Goal: Information Seeking & Learning: Learn about a topic

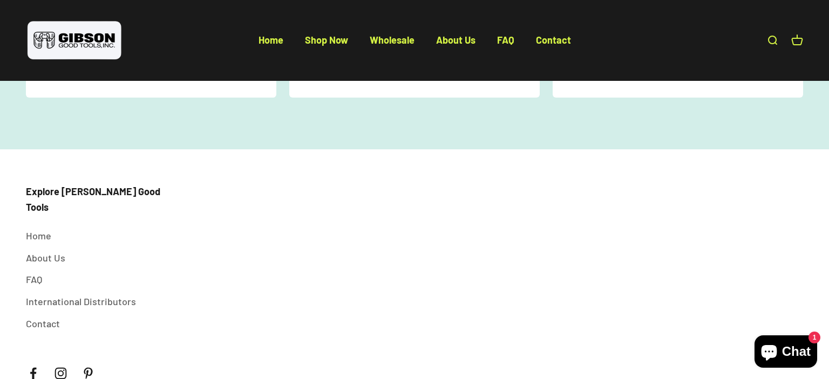
scroll to position [1549, 0]
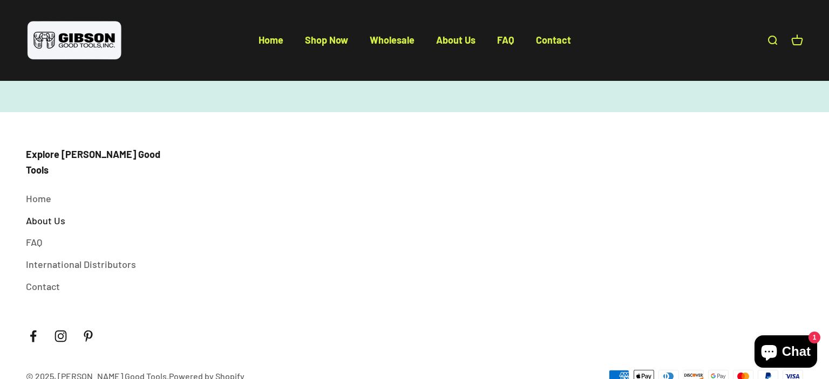
click at [51, 213] on link "About Us" at bounding box center [45, 221] width 39 height 16
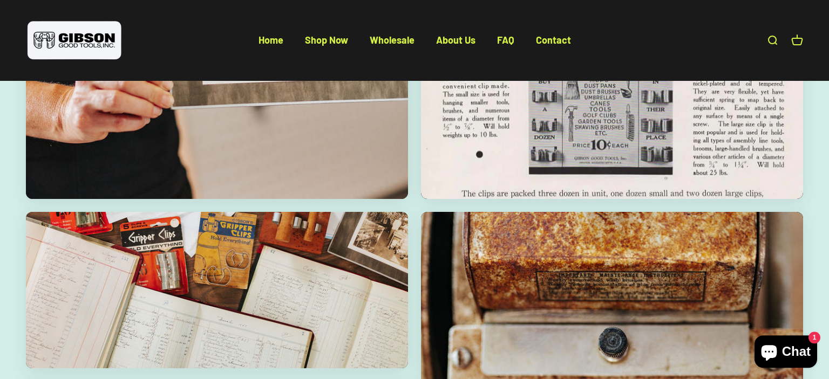
scroll to position [1652, 0]
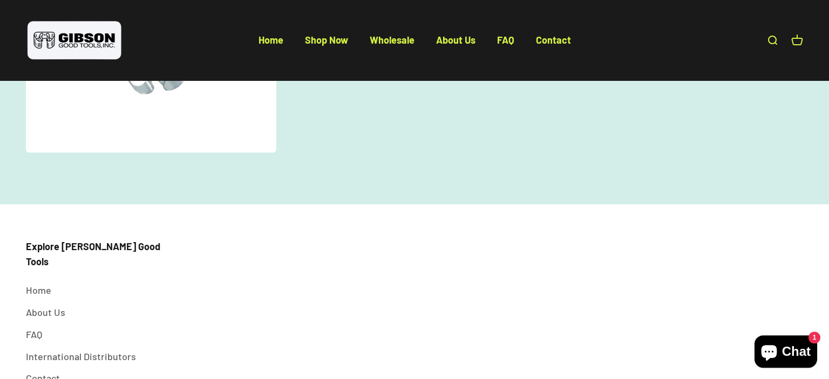
scroll to position [626, 0]
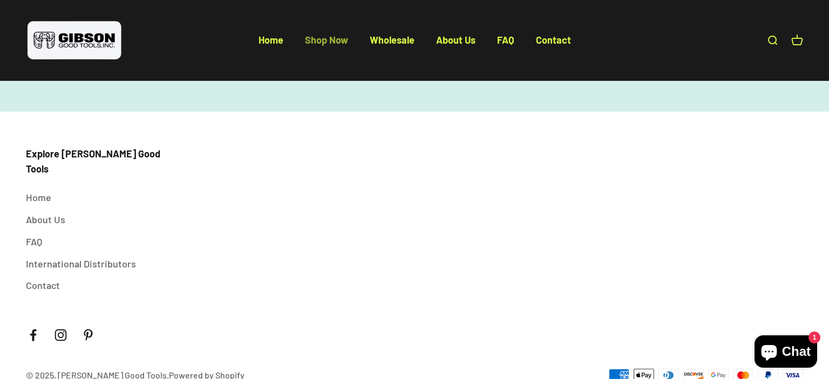
click at [328, 40] on link "Shop Now" at bounding box center [326, 40] width 43 height 12
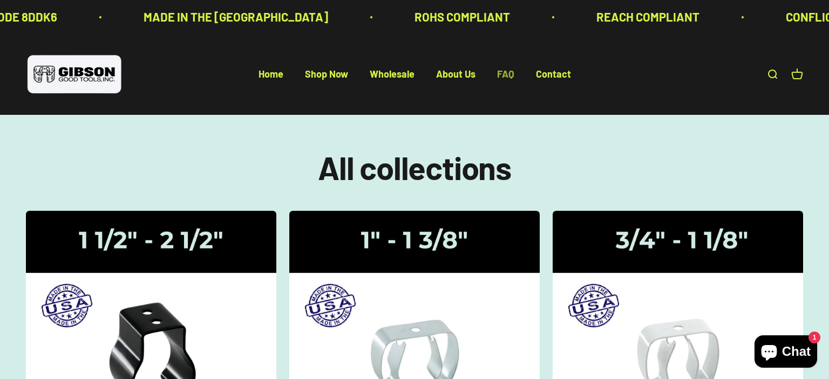
click at [506, 75] on link "FAQ" at bounding box center [505, 75] width 17 height 12
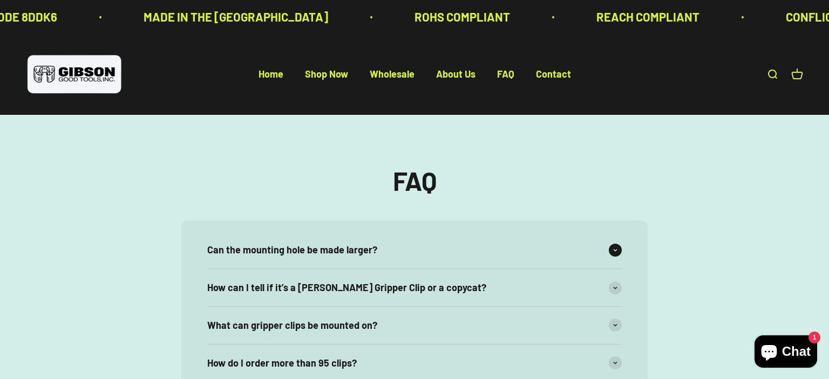
click at [293, 253] on span "Can the mounting hole be made larger?" at bounding box center [292, 250] width 170 height 16
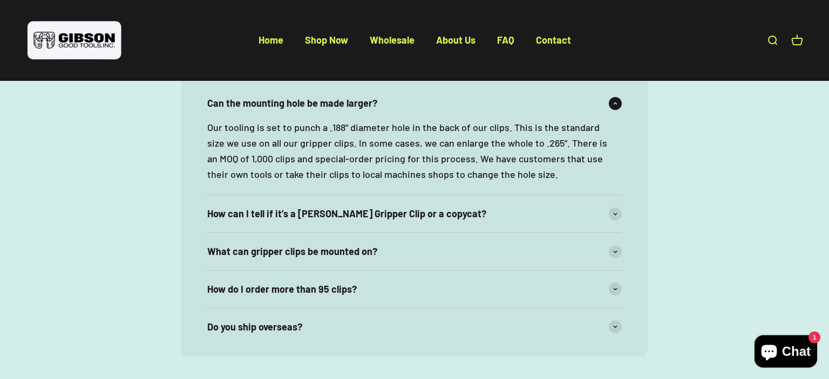
scroll to position [170, 0]
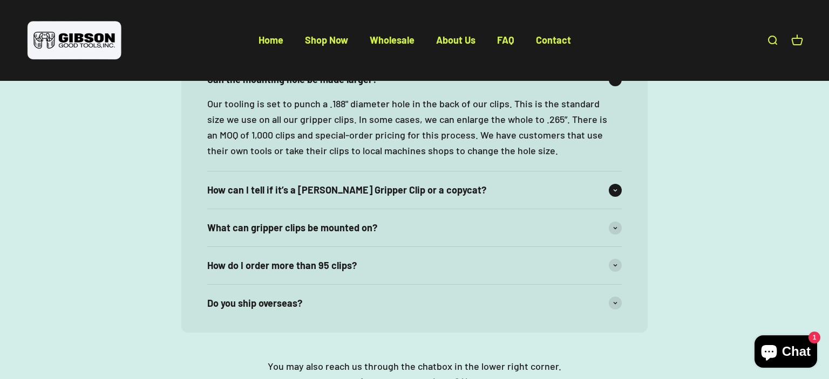
click at [252, 191] on span "How can I tell if it’s a Gibson Gripper Clip or a copycat?" at bounding box center [346, 190] width 279 height 16
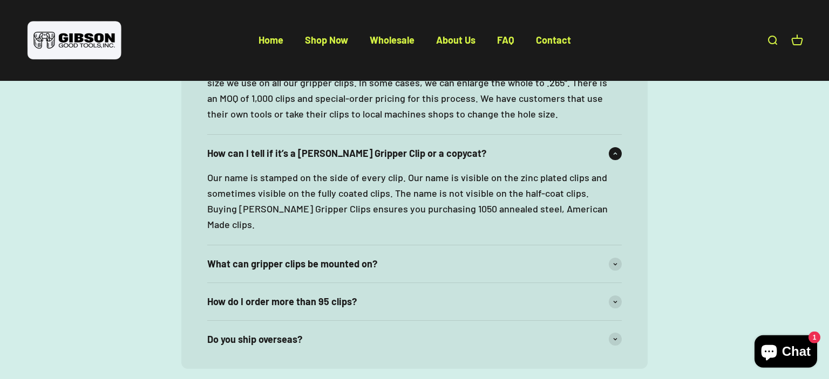
scroll to position [228, 0]
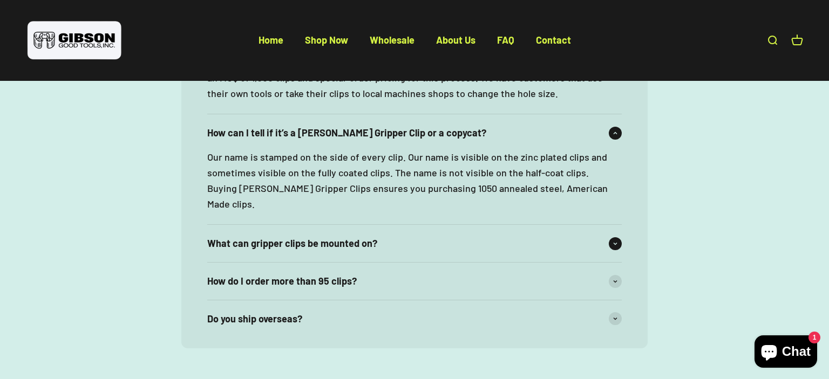
click at [315, 236] on div "What can gripper clips be mounted on?" at bounding box center [414, 243] width 414 height 37
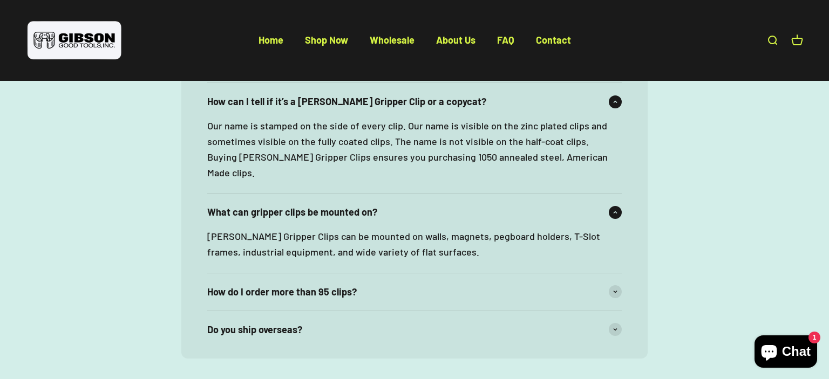
scroll to position [285, 0]
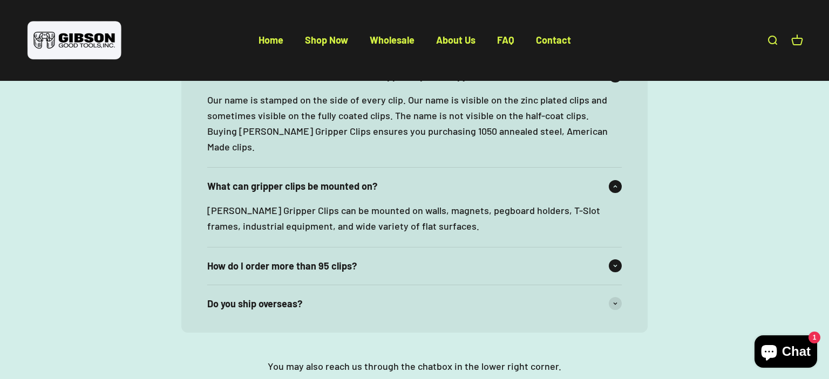
click at [282, 258] on span "How do I order more than 95 clips?" at bounding box center [281, 266] width 149 height 16
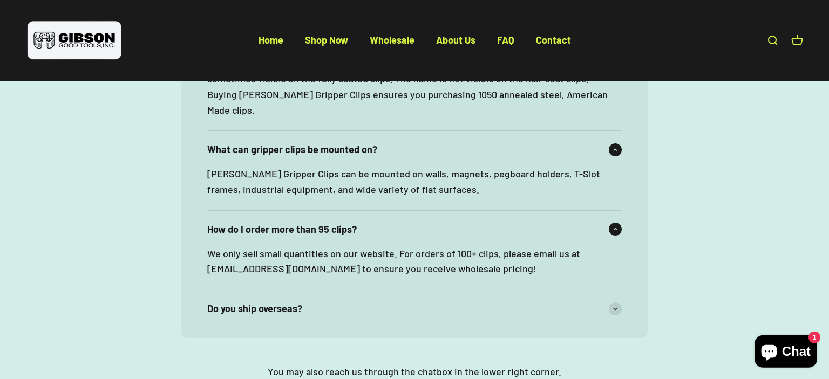
scroll to position [342, 0]
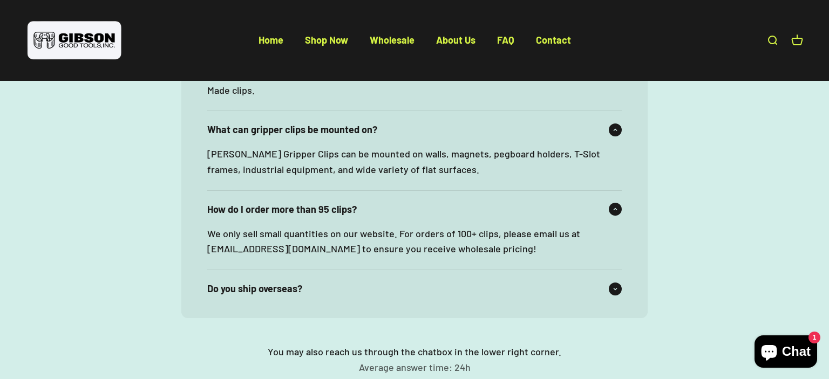
click at [239, 281] on span "Do you ship overseas?" at bounding box center [254, 289] width 95 height 16
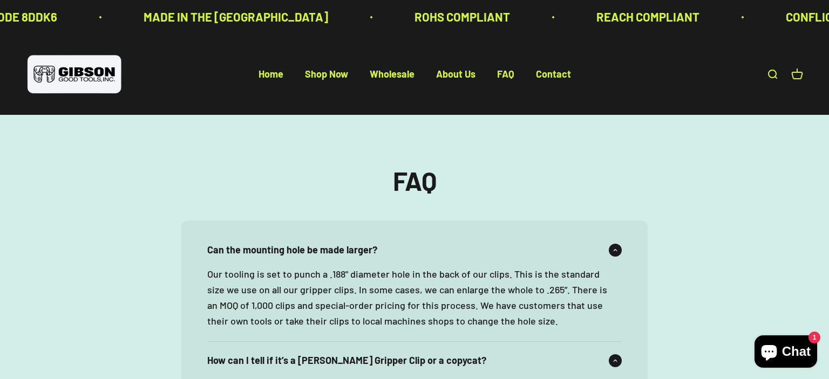
scroll to position [0, 0]
click at [271, 78] on link "Home" at bounding box center [270, 75] width 25 height 12
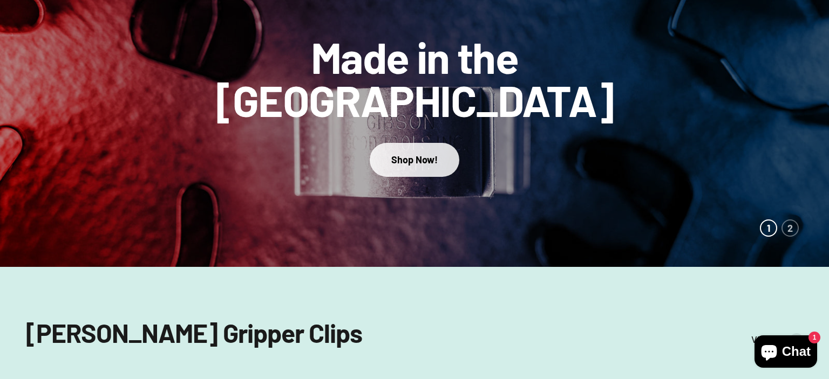
scroll to position [177, 0]
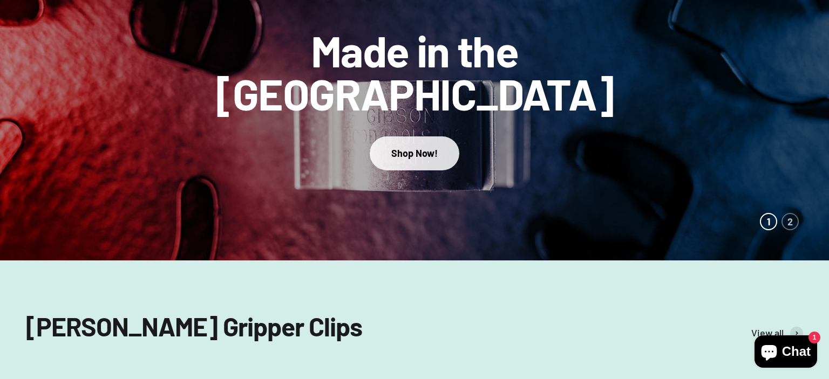
click at [431, 146] on div "Shop Now!" at bounding box center [414, 154] width 46 height 16
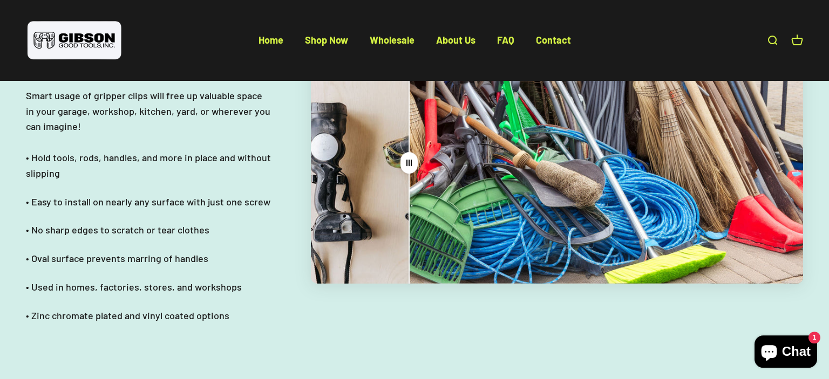
scroll to position [2599, 0]
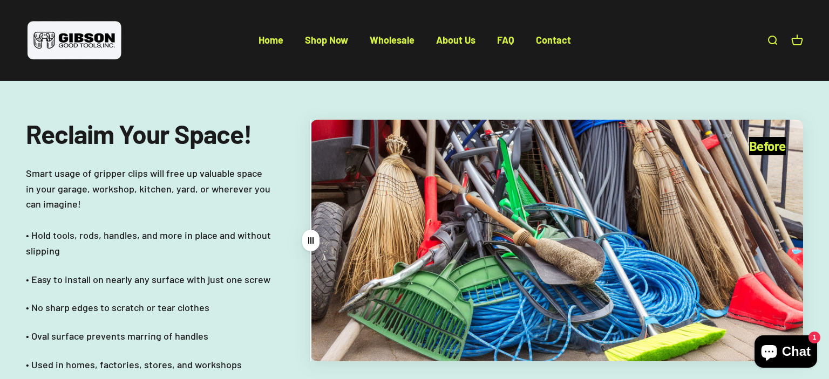
drag, startPoint x: 411, startPoint y: 219, endPoint x: 228, endPoint y: 248, distance: 185.2
click at [228, 248] on div "Reclaim Your Space! Smart usage of gripper clips will free up valuable space in…" at bounding box center [414, 261] width 777 height 282
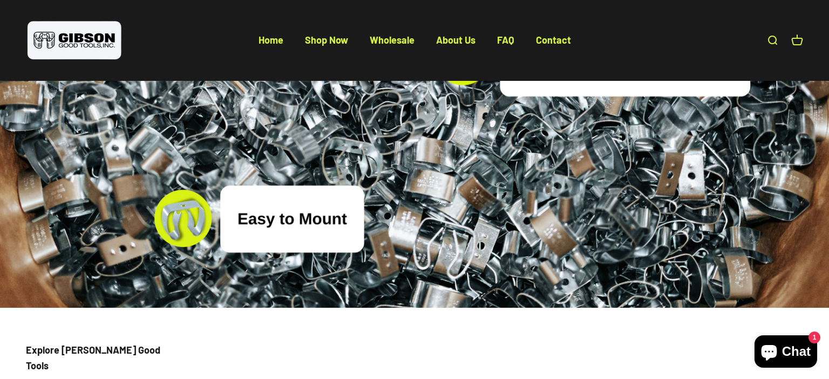
scroll to position [4048, 0]
